Goal: Navigation & Orientation: Find specific page/section

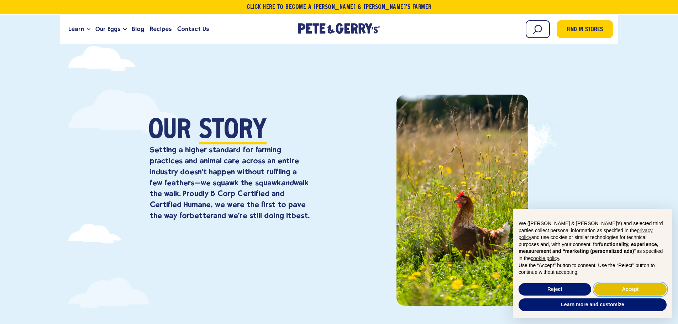
drag, startPoint x: 639, startPoint y: 292, endPoint x: 592, endPoint y: 278, distance: 49.2
click at [639, 291] on button "Accept" at bounding box center [630, 289] width 73 height 13
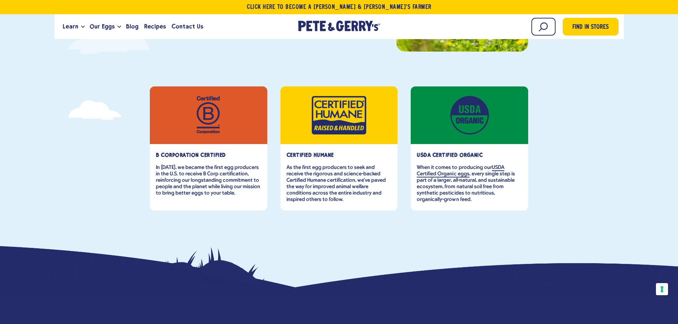
scroll to position [285, 0]
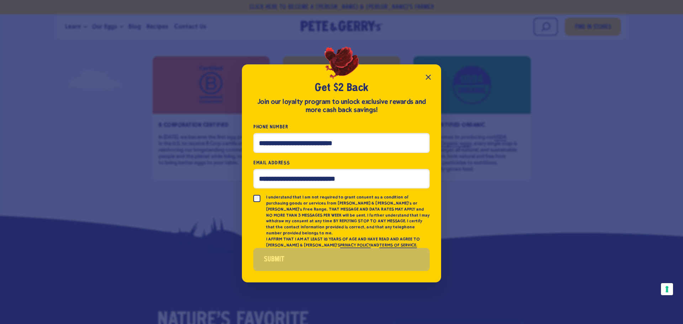
click at [428, 79] on icon "Close popup" at bounding box center [428, 77] width 9 height 9
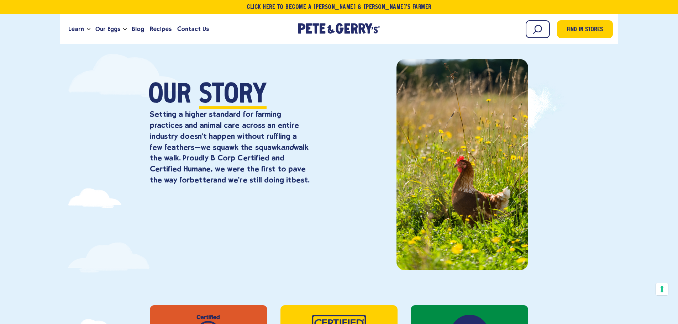
scroll to position [0, 0]
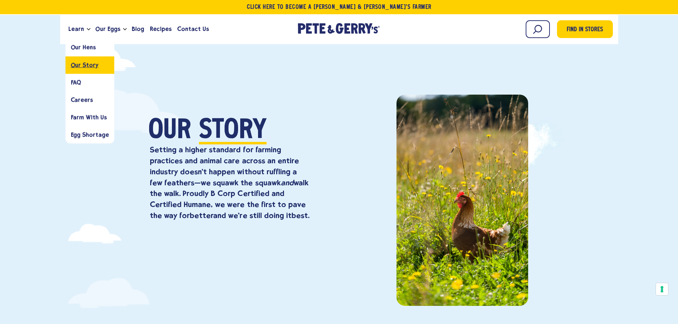
click at [82, 63] on span "Our Story" at bounding box center [85, 65] width 28 height 7
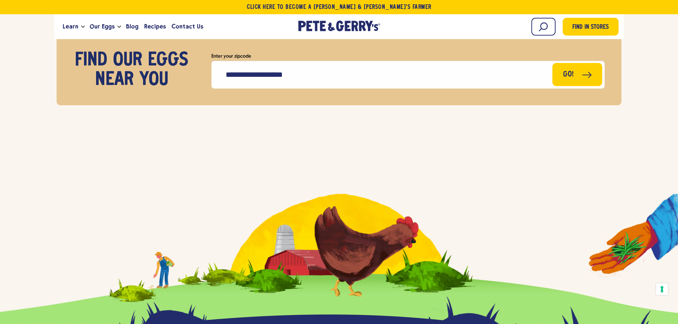
scroll to position [3187, 0]
